Goal: Task Accomplishment & Management: Use online tool/utility

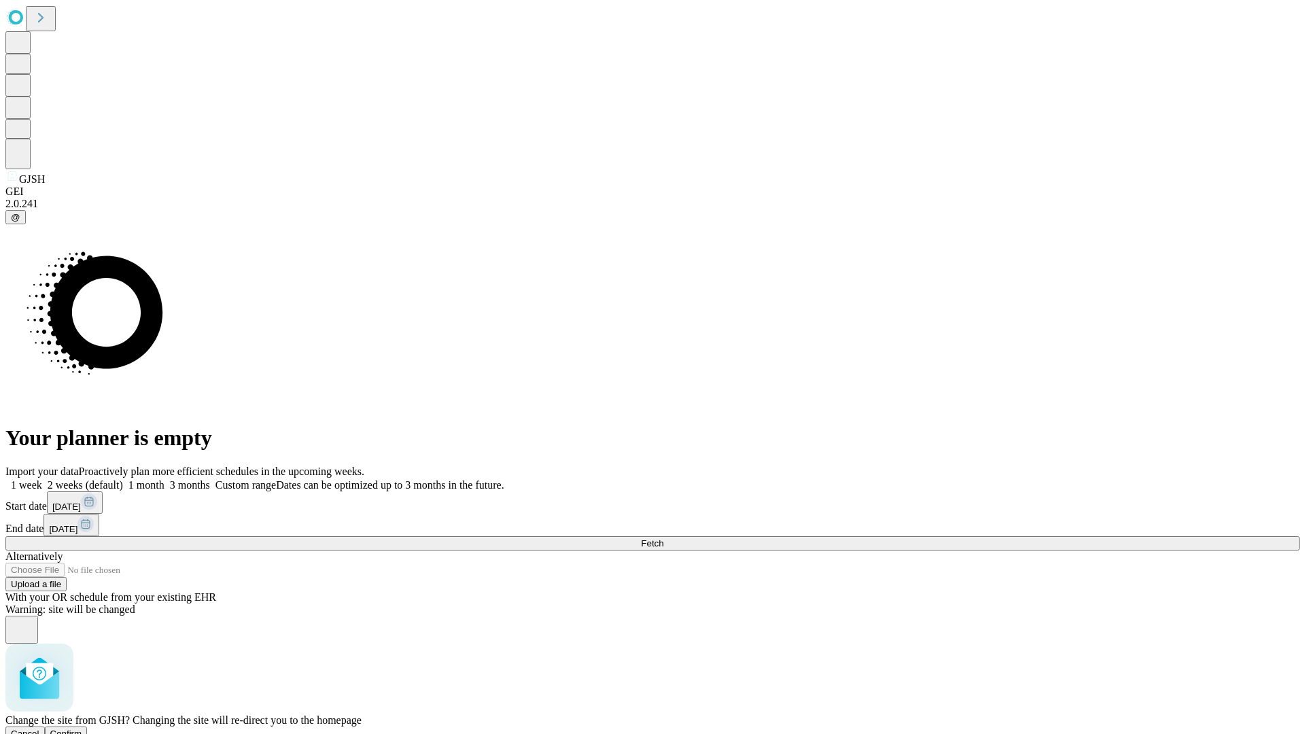
click at [82, 729] on span "Confirm" at bounding box center [66, 734] width 32 height 10
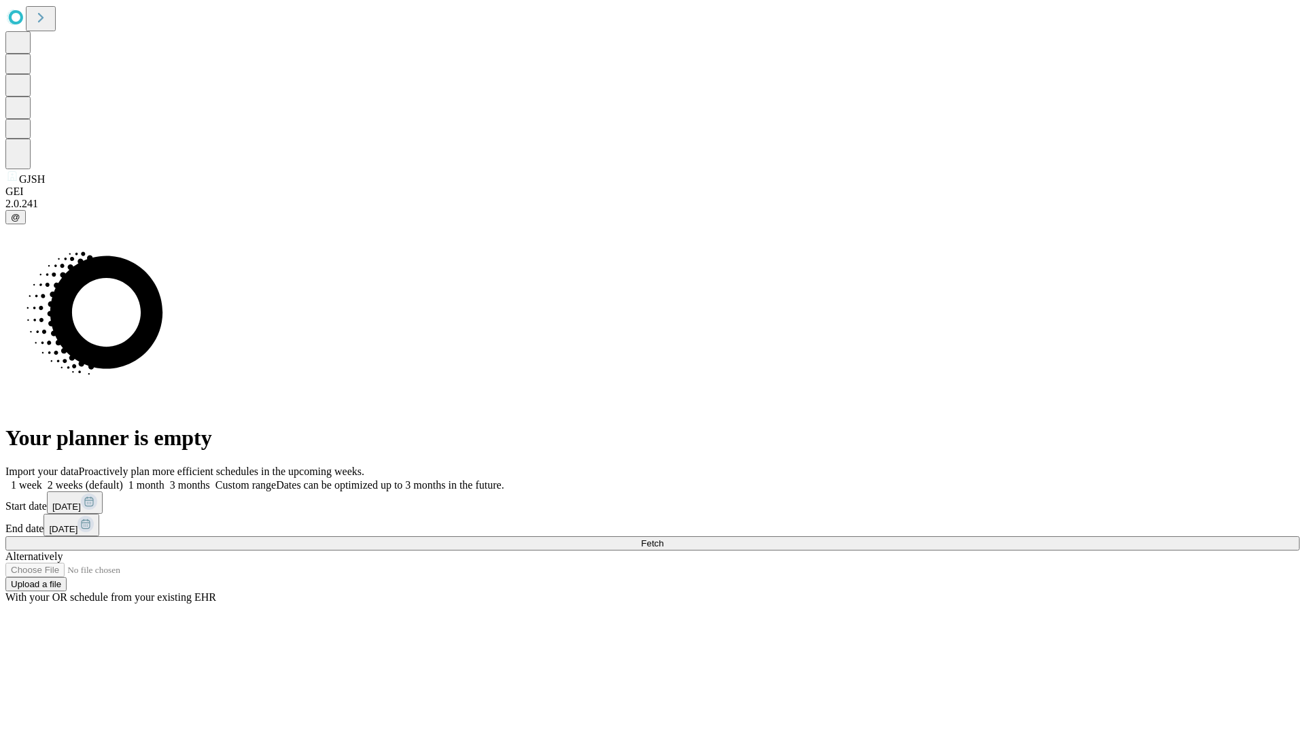
click at [42, 479] on label "1 week" at bounding box center [23, 485] width 37 height 12
click at [663, 538] on span "Fetch" at bounding box center [652, 543] width 22 height 10
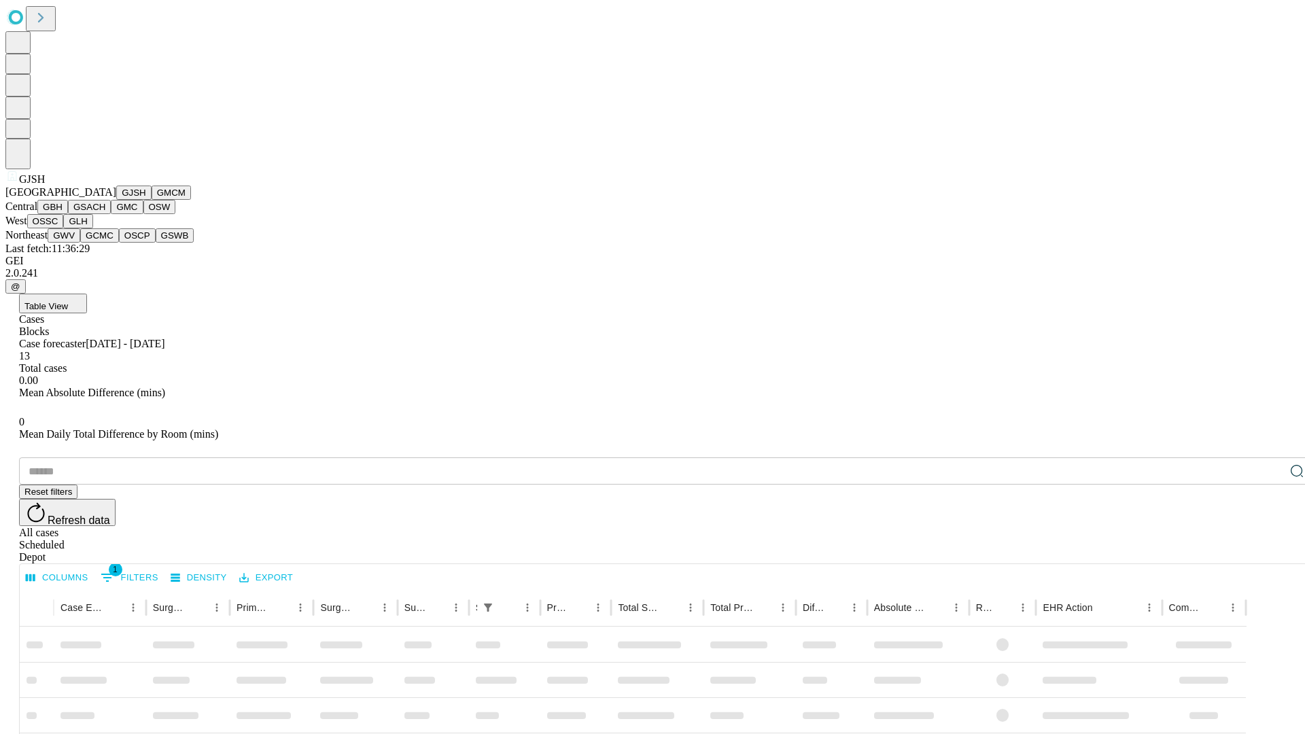
click at [152, 200] on button "GMCM" at bounding box center [171, 193] width 39 height 14
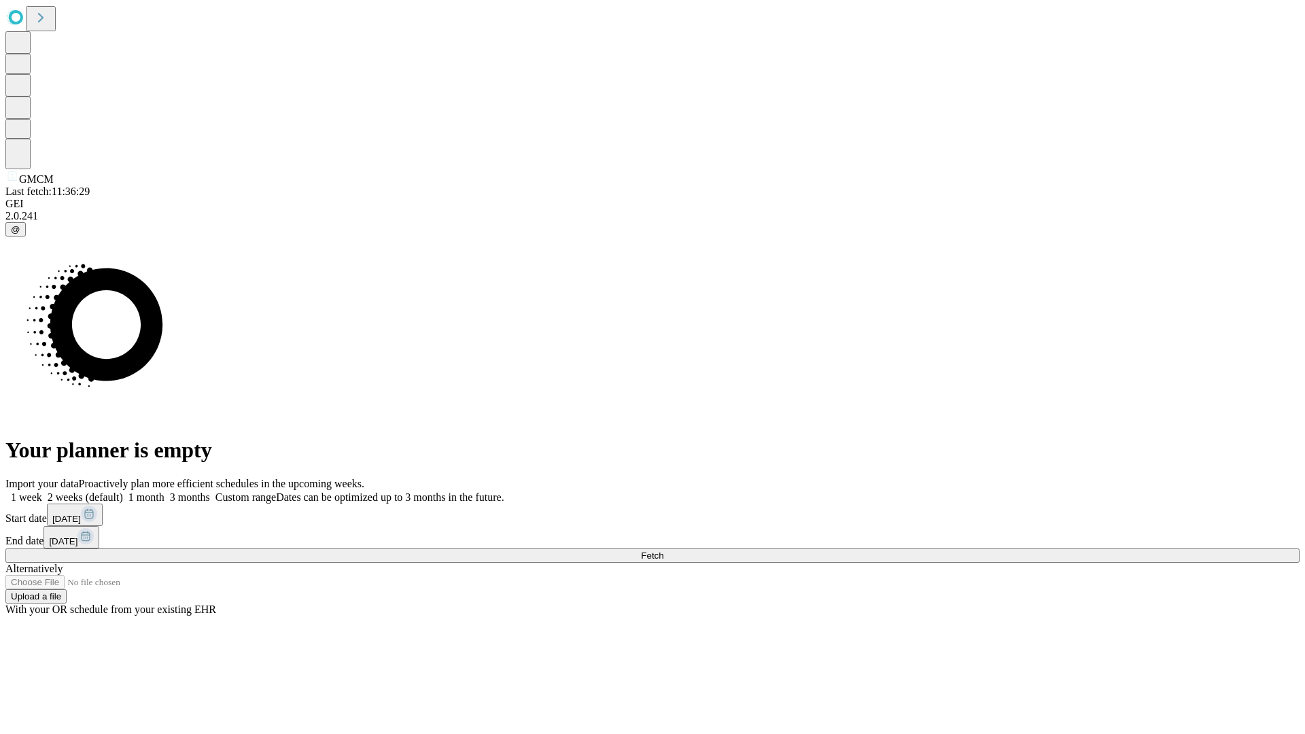
click at [42, 491] on label "1 week" at bounding box center [23, 497] width 37 height 12
click at [663, 551] on span "Fetch" at bounding box center [652, 556] width 22 height 10
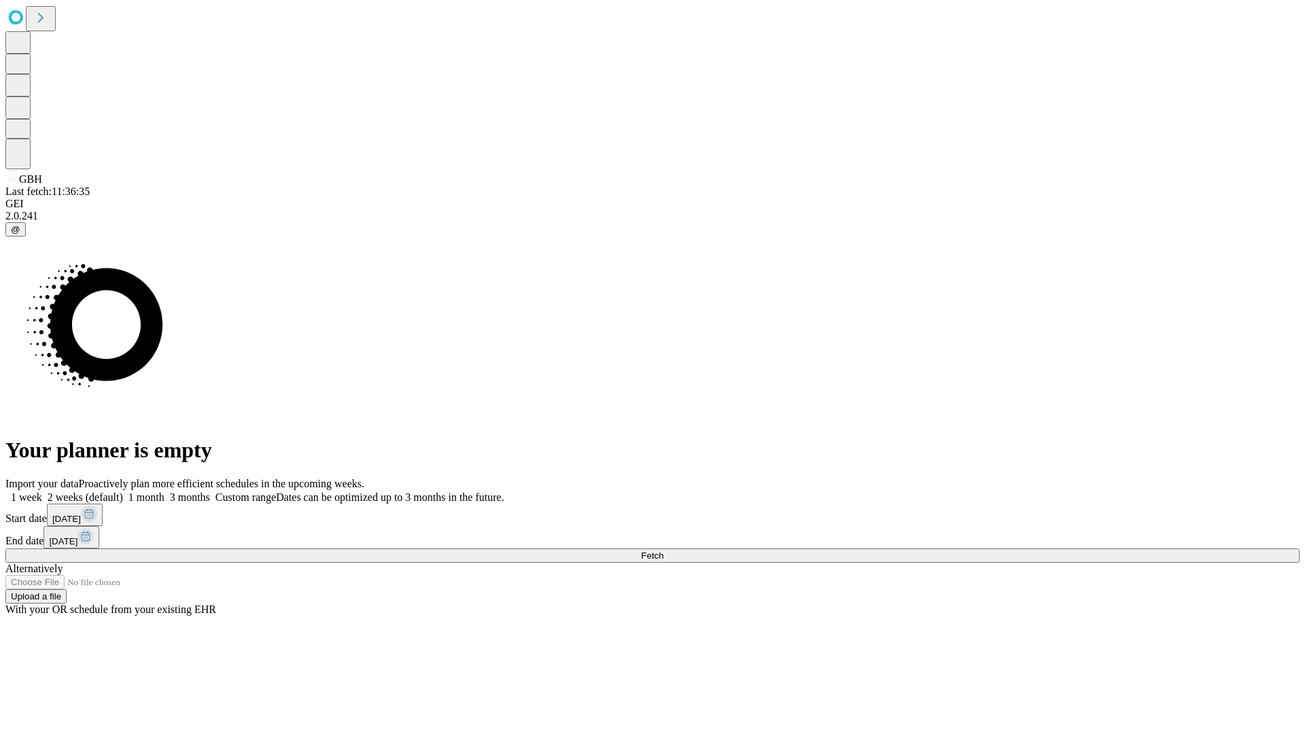
click at [42, 491] on label "1 week" at bounding box center [23, 497] width 37 height 12
click at [663, 551] on span "Fetch" at bounding box center [652, 556] width 22 height 10
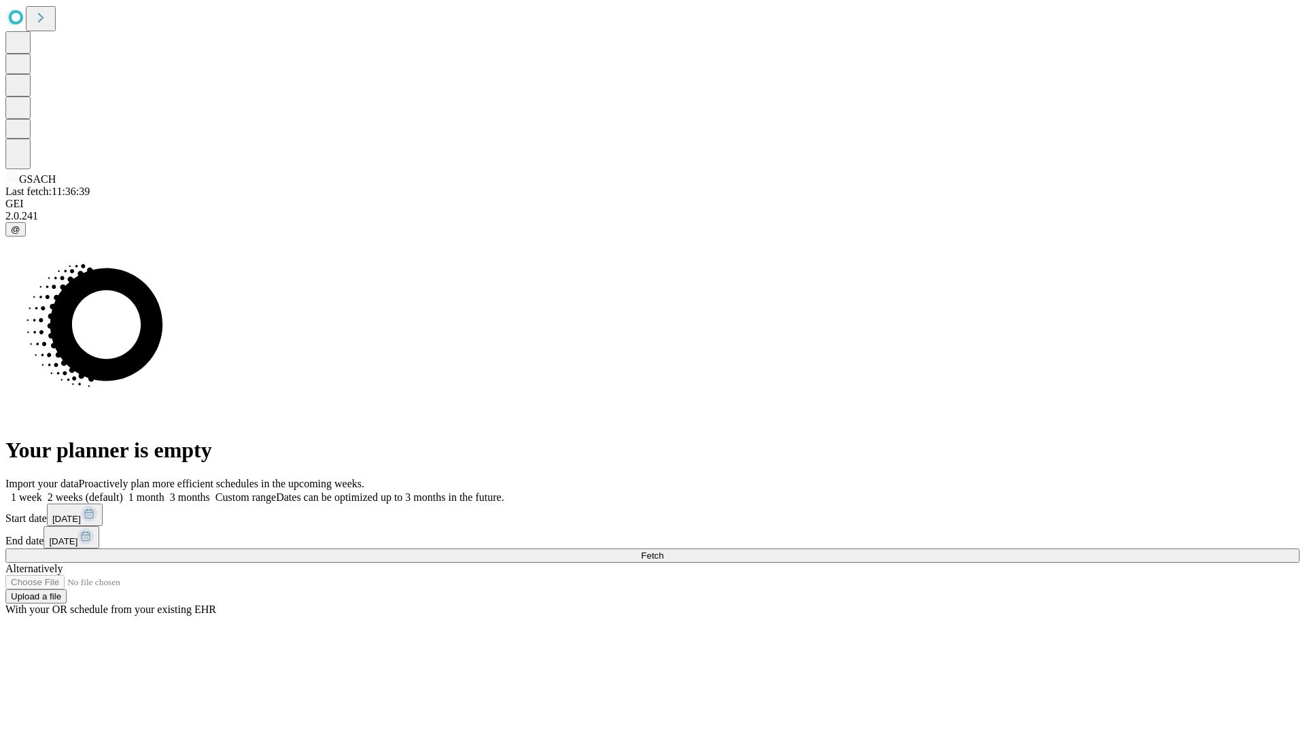
click at [42, 491] on label "1 week" at bounding box center [23, 497] width 37 height 12
click at [663, 551] on span "Fetch" at bounding box center [652, 556] width 22 height 10
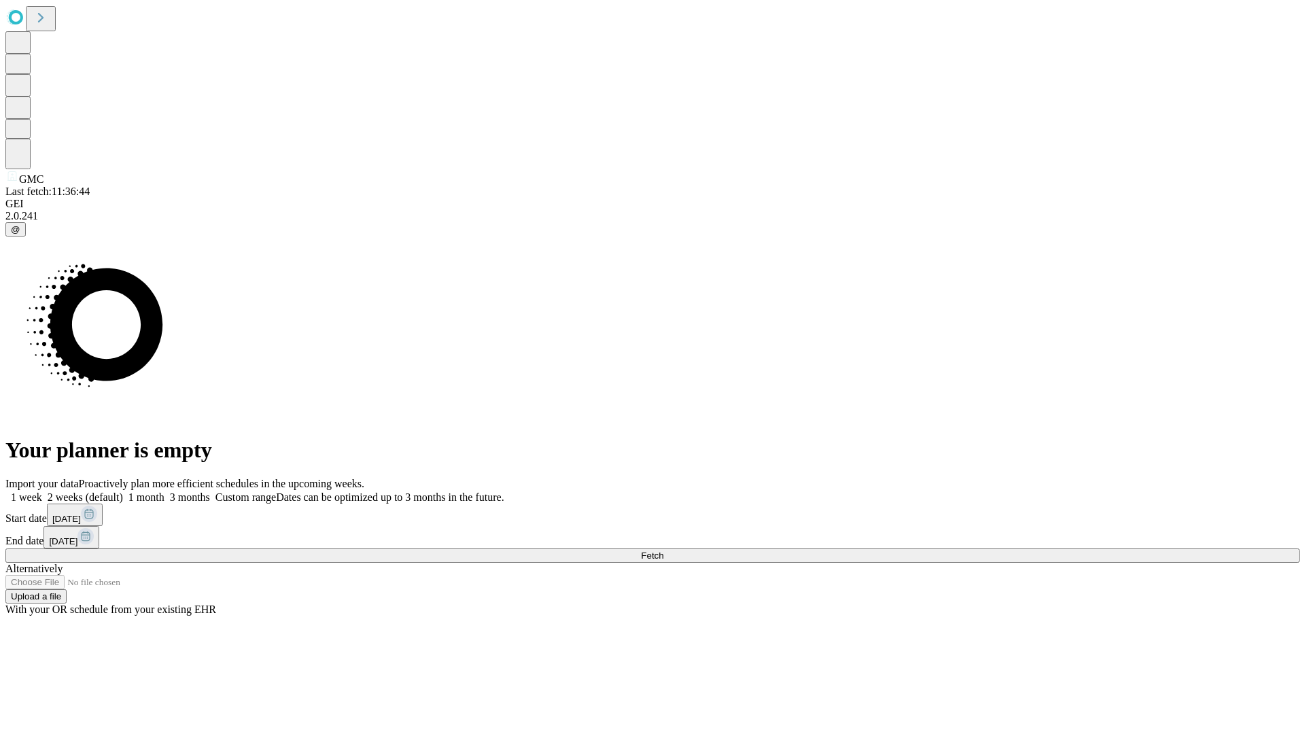
click at [42, 491] on label "1 week" at bounding box center [23, 497] width 37 height 12
click at [663, 551] on span "Fetch" at bounding box center [652, 556] width 22 height 10
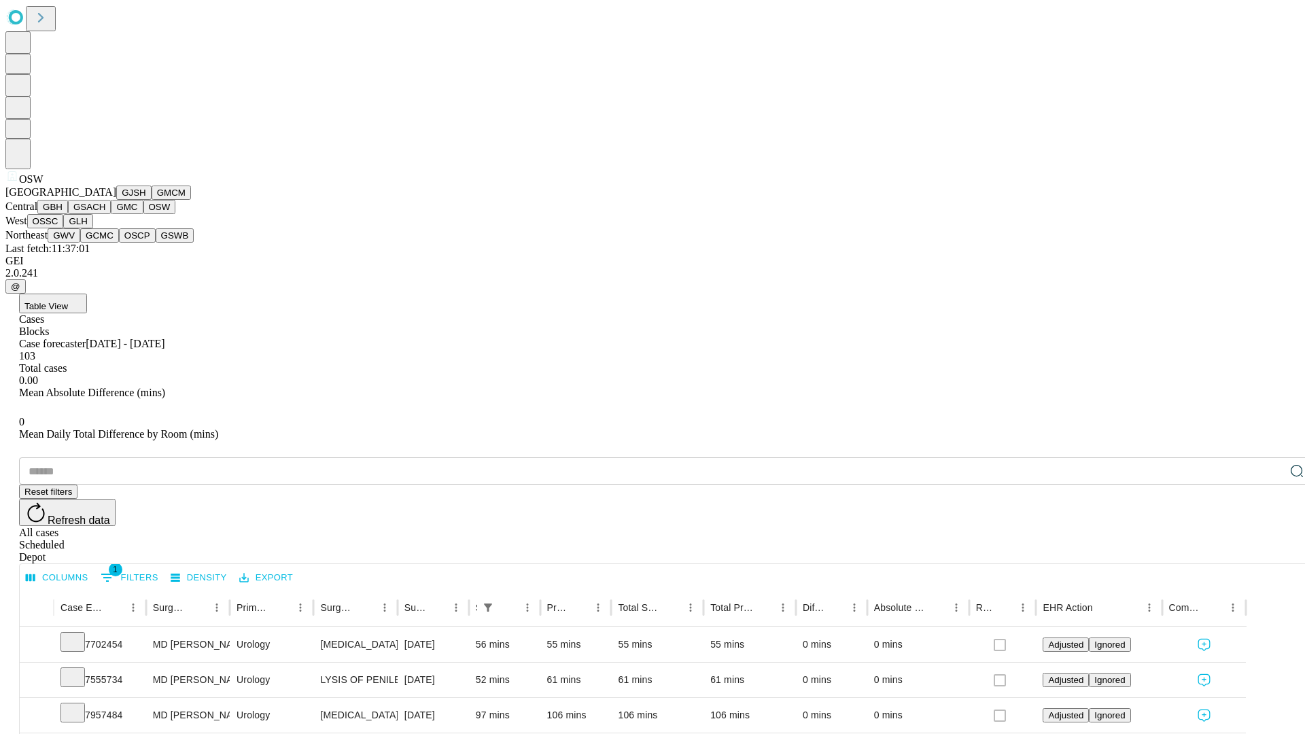
click at [64, 228] on button "OSSC" at bounding box center [45, 221] width 37 height 14
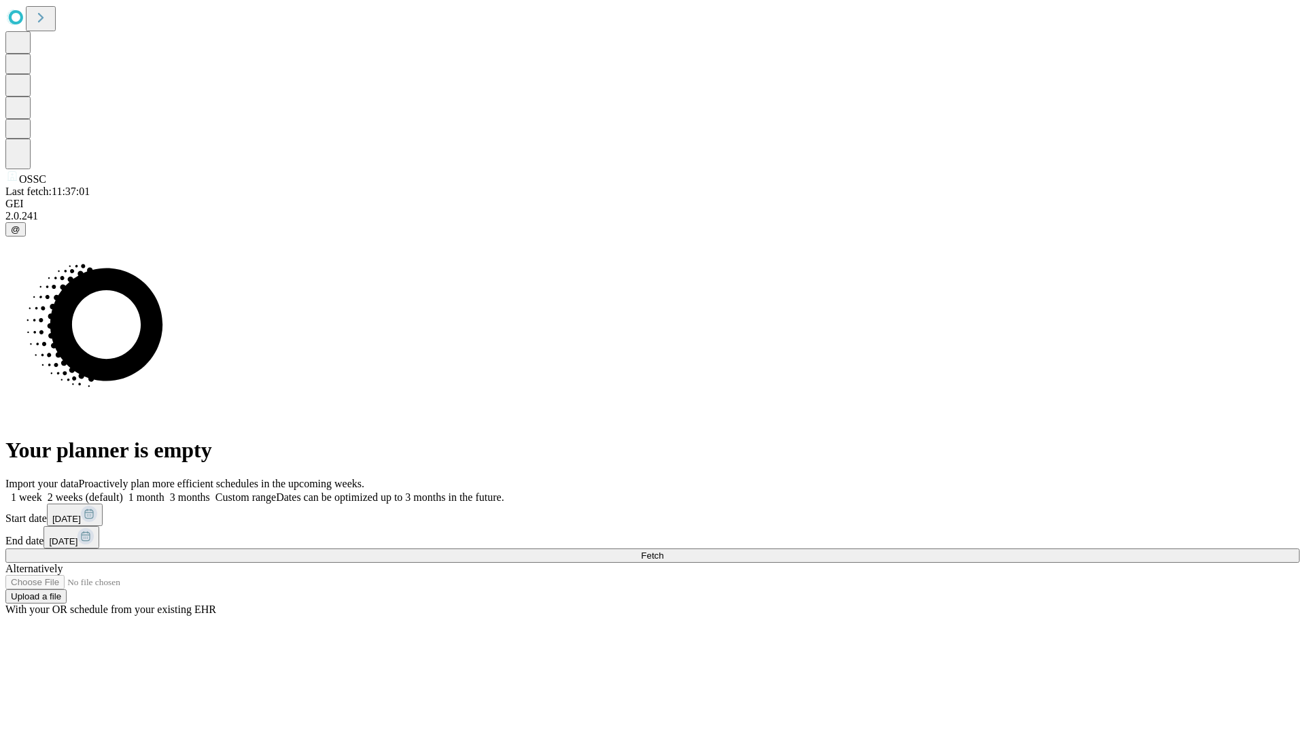
click at [42, 491] on label "1 week" at bounding box center [23, 497] width 37 height 12
click at [663, 551] on span "Fetch" at bounding box center [652, 556] width 22 height 10
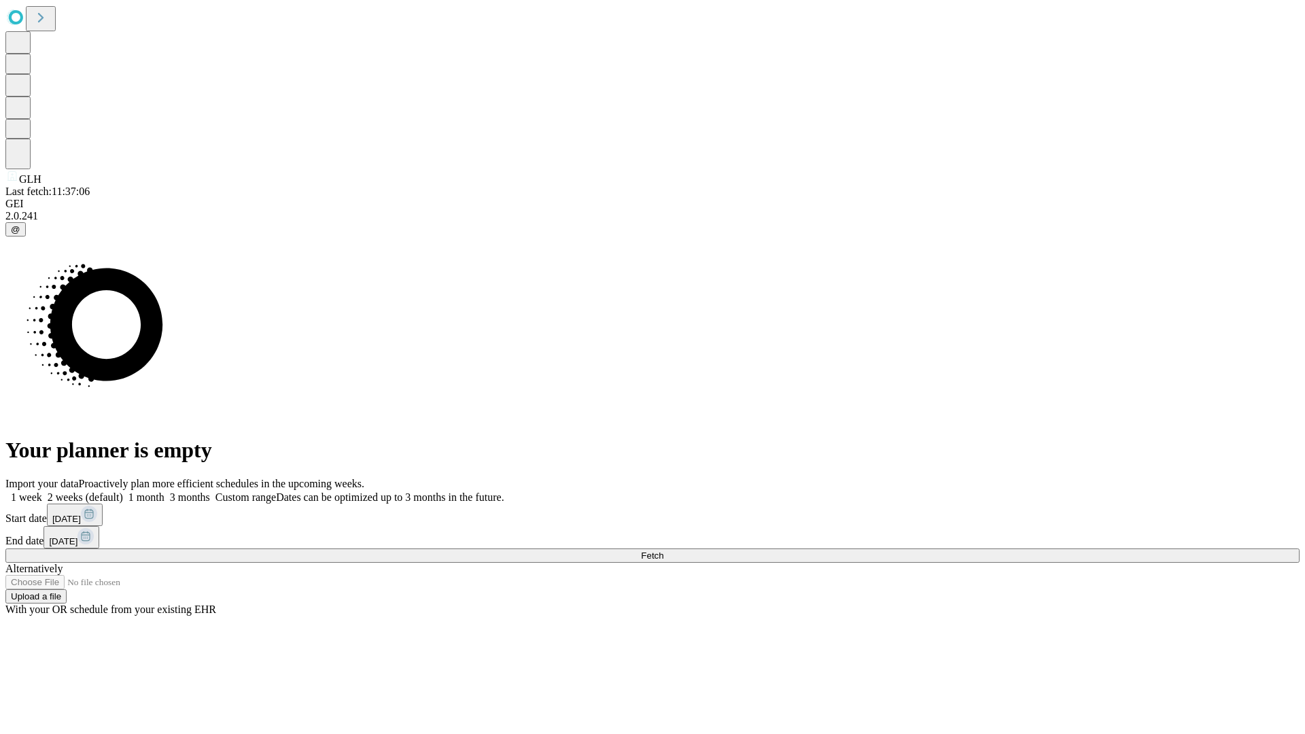
click at [42, 491] on label "1 week" at bounding box center [23, 497] width 37 height 12
click at [663, 551] on span "Fetch" at bounding box center [652, 556] width 22 height 10
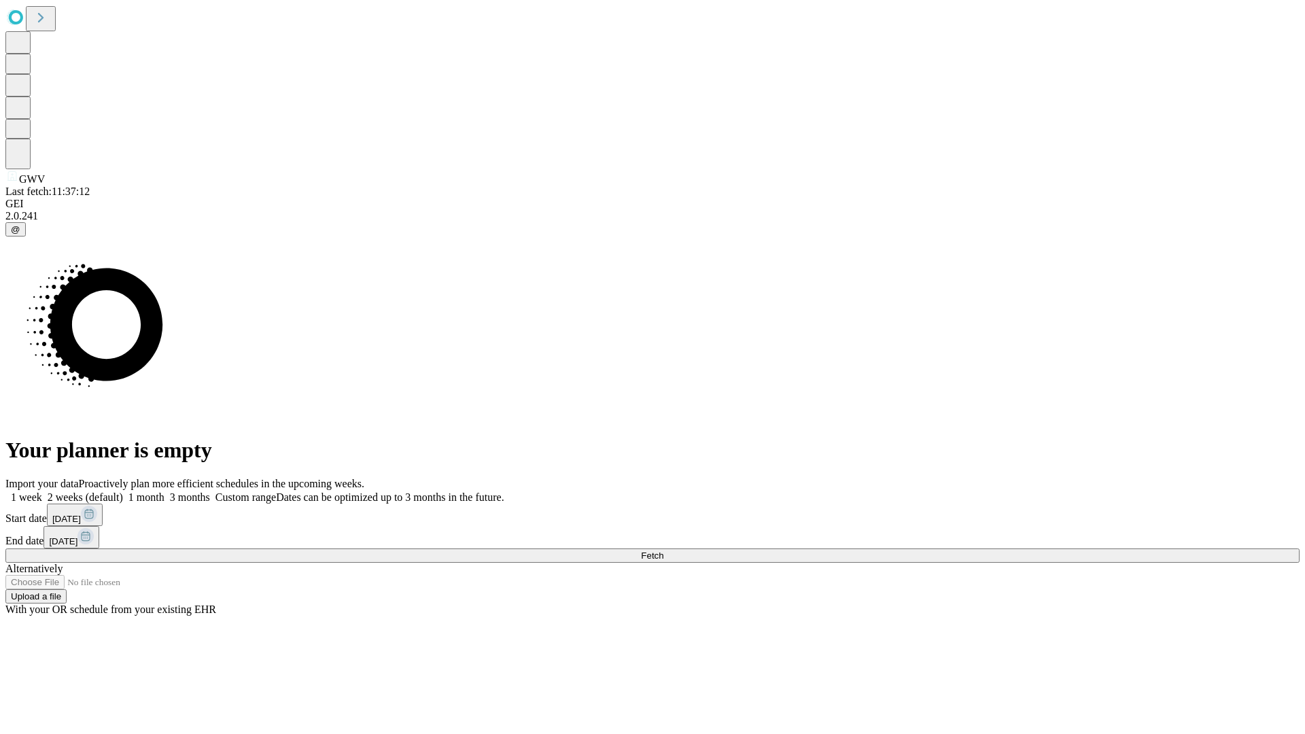
click at [42, 491] on label "1 week" at bounding box center [23, 497] width 37 height 12
click at [663, 551] on span "Fetch" at bounding box center [652, 556] width 22 height 10
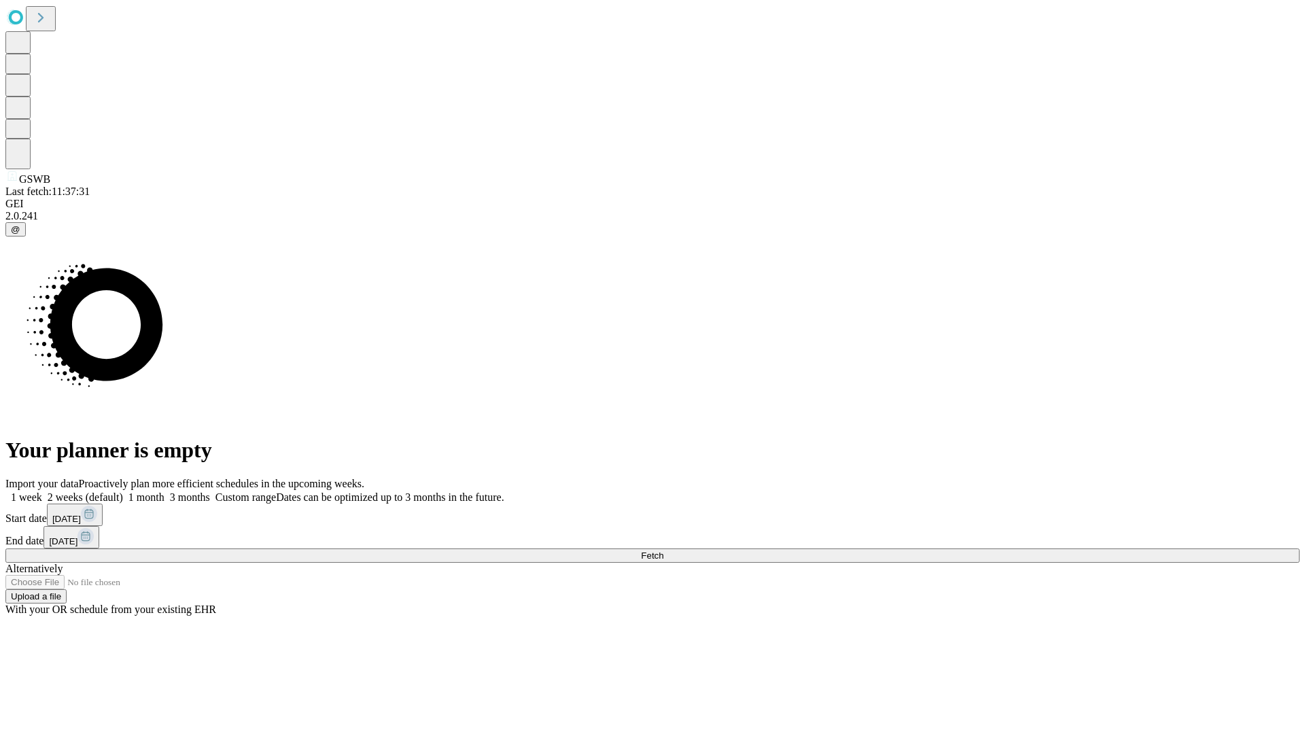
click at [42, 491] on label "1 week" at bounding box center [23, 497] width 37 height 12
click at [663, 551] on span "Fetch" at bounding box center [652, 556] width 22 height 10
